Goal: Transaction & Acquisition: Register for event/course

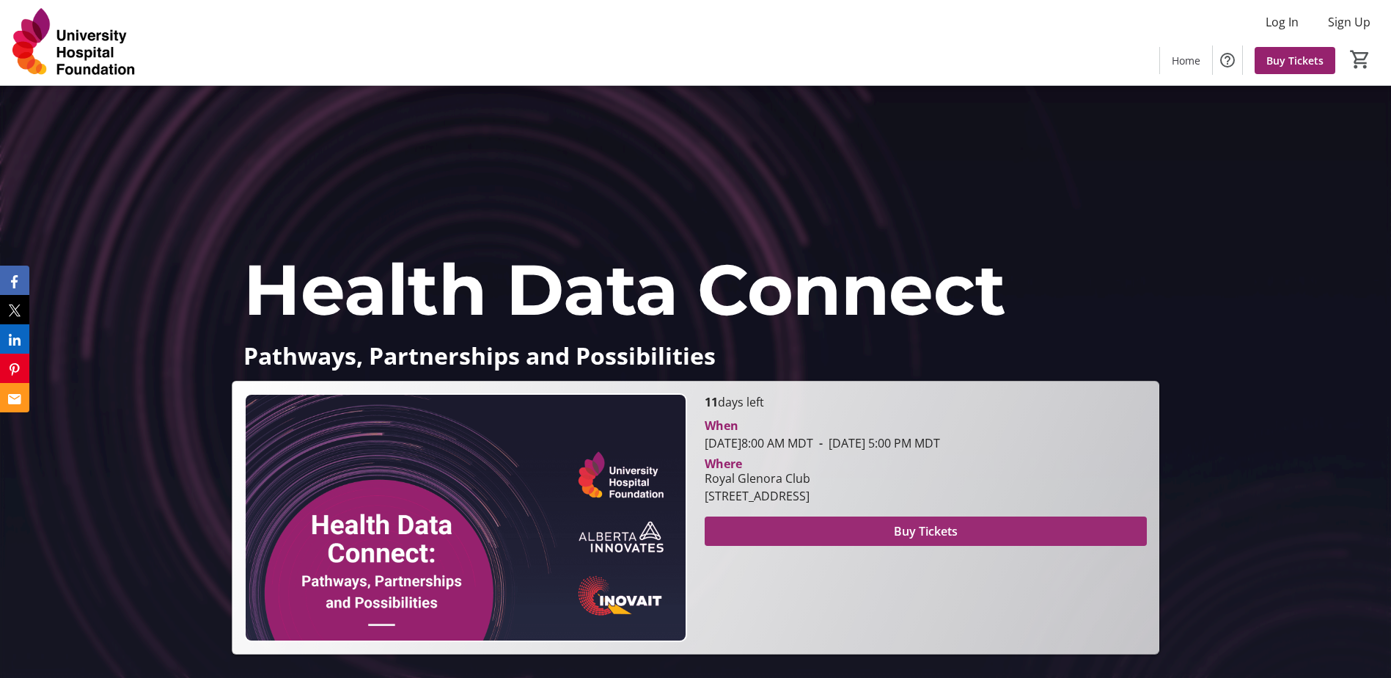
click at [904, 530] on span "Buy Tickets" at bounding box center [926, 531] width 64 height 18
click at [407, 540] on img at bounding box center [465, 517] width 442 height 249
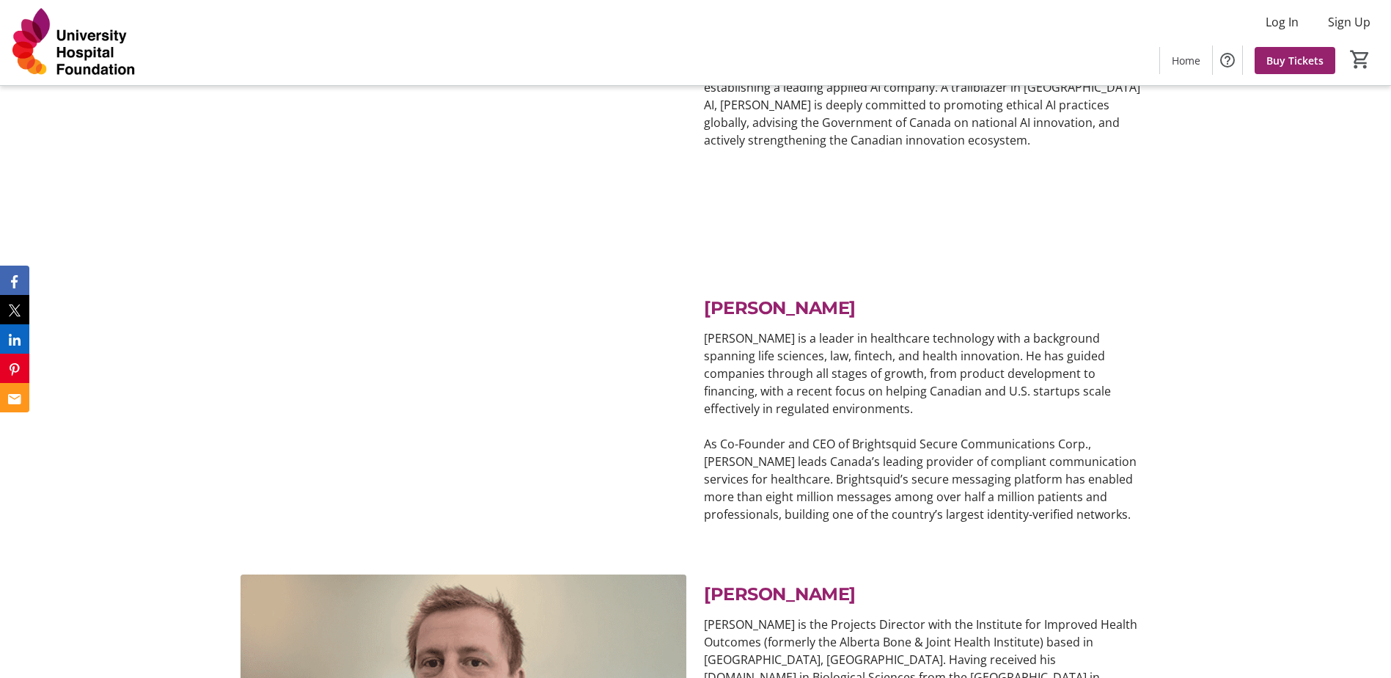
scroll to position [6014, 0]
